Goal: Navigation & Orientation: Find specific page/section

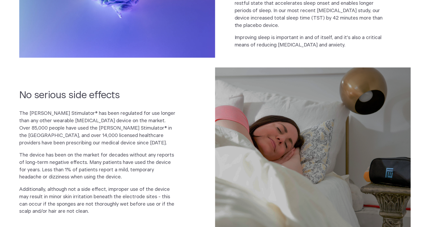
scroll to position [451, 0]
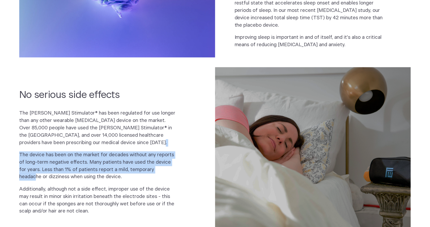
drag, startPoint x: 176, startPoint y: 122, endPoint x: 170, endPoint y: 152, distance: 30.5
click at [170, 152] on div "No serious side effects The [PERSON_NAME] Stimulator® has been regulated for us…" at bounding box center [107, 154] width 176 height 131
click at [170, 152] on p "The device has been on the market for decades without any reports of long-term …" at bounding box center [97, 165] width 157 height 29
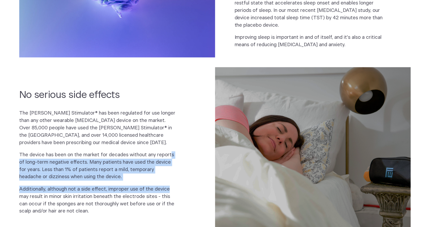
drag, startPoint x: 170, startPoint y: 133, endPoint x: 168, endPoint y: 171, distance: 38.2
click at [168, 171] on div "The [PERSON_NAME] Stimulator® has been regulated for use longer than any other …" at bounding box center [97, 162] width 157 height 105
click at [168, 186] on p "Additionally, although not a side effect, improper use of the device may result…" at bounding box center [97, 200] width 157 height 29
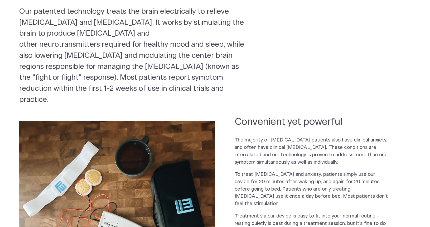
scroll to position [0, 0]
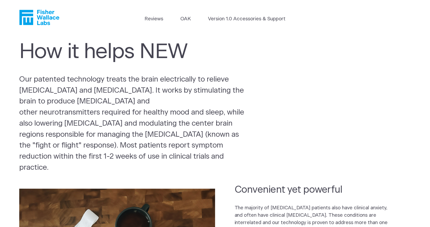
click at [24, 14] on icon "Fisher Wallace" at bounding box center [27, 17] width 14 height 15
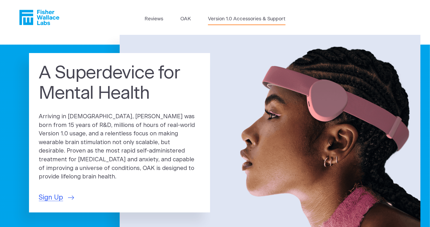
click at [235, 21] on link "Version 1.0 Accessories & Support" at bounding box center [247, 18] width 78 height 7
